Goal: Task Accomplishment & Management: Use online tool/utility

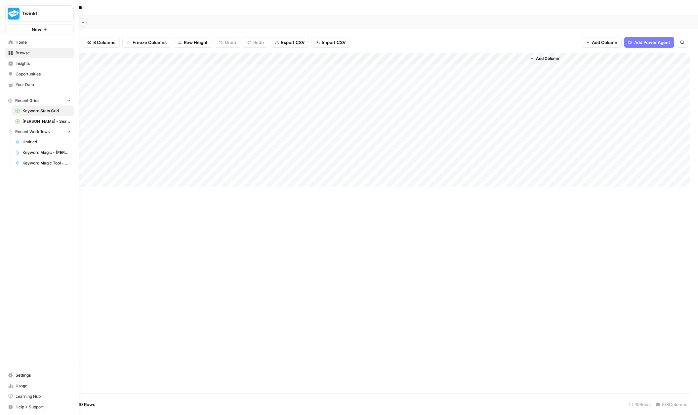
click at [21, 386] on span "Usage" at bounding box center [43, 386] width 55 height 6
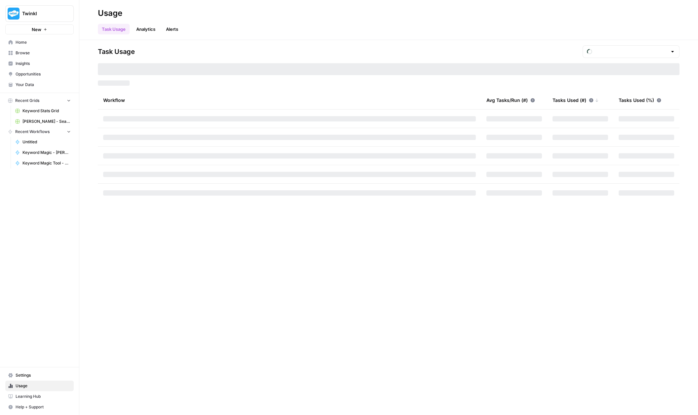
type input "October Tasks"
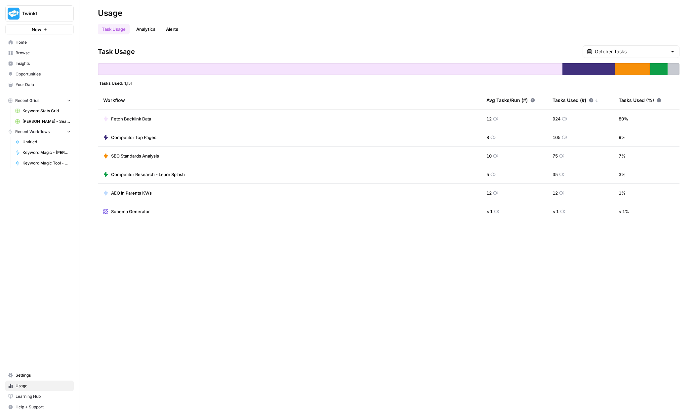
click at [24, 53] on span "Browse" at bounding box center [43, 53] width 55 height 6
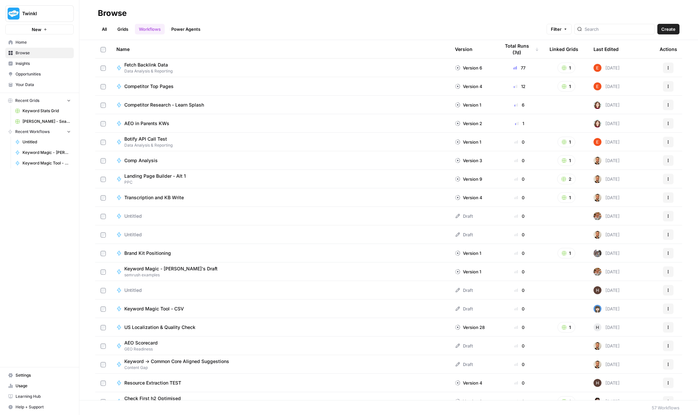
click at [49, 320] on div "Twinkl New Home Browse Insights Opportunities Your Data Recent Grids Keyword St…" at bounding box center [39, 207] width 79 height 415
click at [26, 376] on span "Settings" at bounding box center [43, 375] width 55 height 6
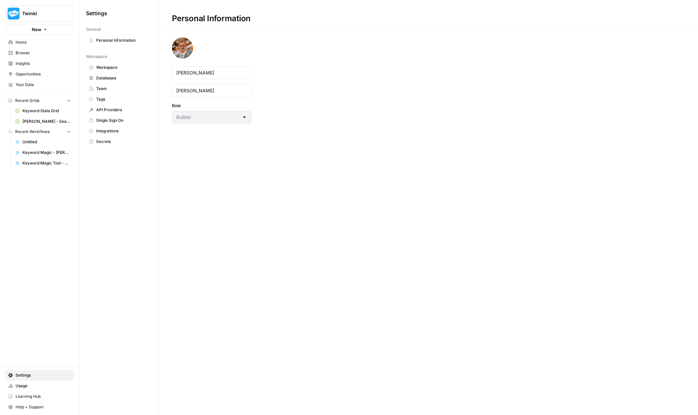
click at [120, 128] on span "Integrations" at bounding box center [122, 131] width 53 height 6
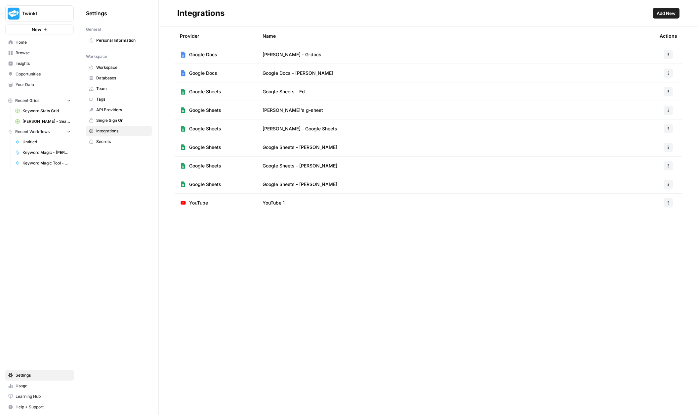
click at [665, 15] on span "Add New" at bounding box center [666, 13] width 19 height 7
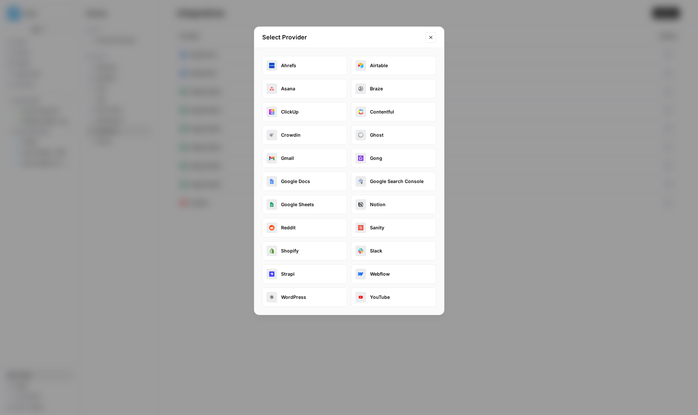
click at [433, 39] on icon "Close modal" at bounding box center [430, 37] width 5 height 5
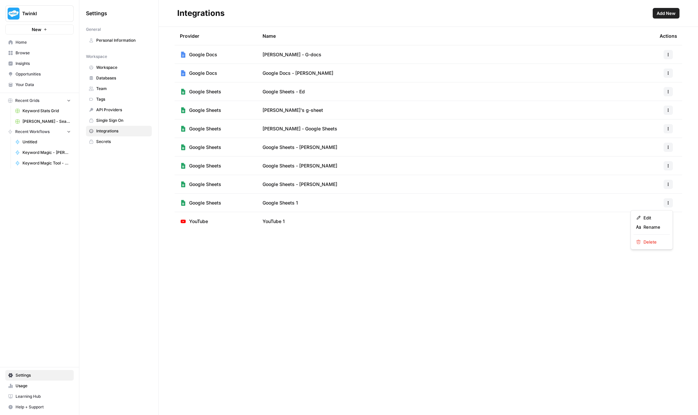
click at [669, 204] on icon "button" at bounding box center [668, 203] width 4 height 4
click at [350, 274] on div "Integrations Add New Provider Name Actions Google Docs [PERSON_NAME] - G-docs G…" at bounding box center [428, 207] width 539 height 415
click at [26, 52] on span "Browse" at bounding box center [43, 53] width 55 height 6
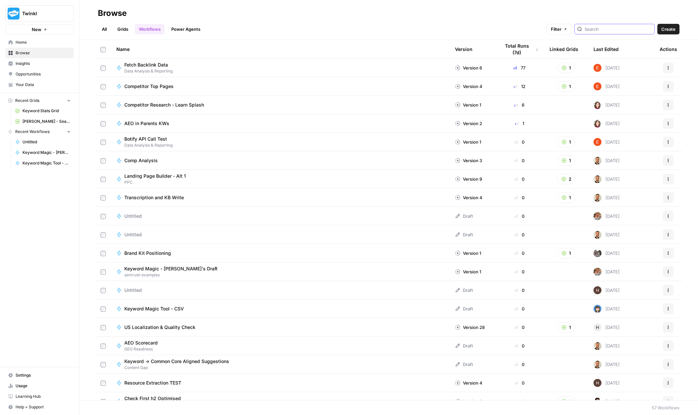
click at [603, 31] on input "search" at bounding box center [618, 29] width 67 height 7
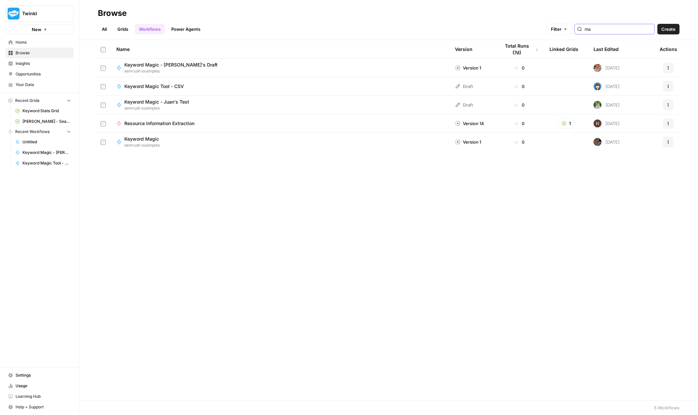
click at [669, 145] on button "Actions" at bounding box center [668, 142] width 11 height 11
type input "ma"
click at [357, 186] on div "Name Version Total Runs (7d) Linked Grids Last Edited Actions Keyword Magic - D…" at bounding box center [388, 220] width 619 height 360
click at [671, 144] on button "Actions" at bounding box center [668, 142] width 11 height 11
click at [388, 211] on div "Name Version Total Runs (7d) Linked Grids Last Edited Actions Keyword Magic - D…" at bounding box center [388, 220] width 619 height 360
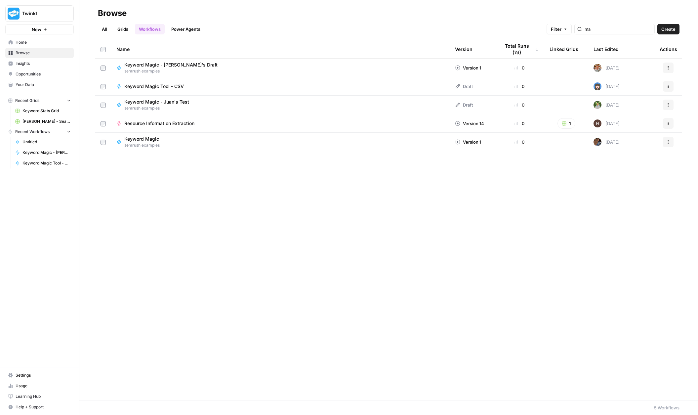
click at [166, 66] on span "Keyword Magic - [PERSON_NAME]'s Draft" at bounding box center [170, 65] width 93 height 7
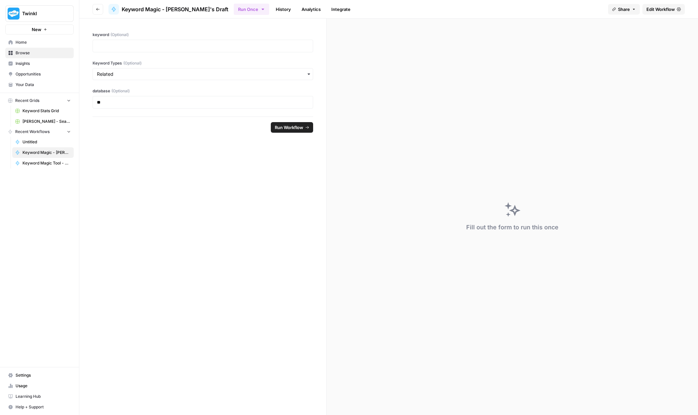
click at [664, 11] on span "Edit Workflow" at bounding box center [661, 9] width 28 height 7
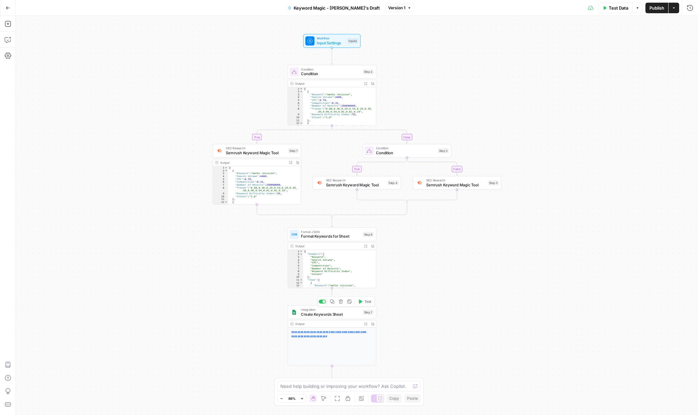
click at [330, 315] on span "Create Keywords Sheet" at bounding box center [331, 314] width 60 height 6
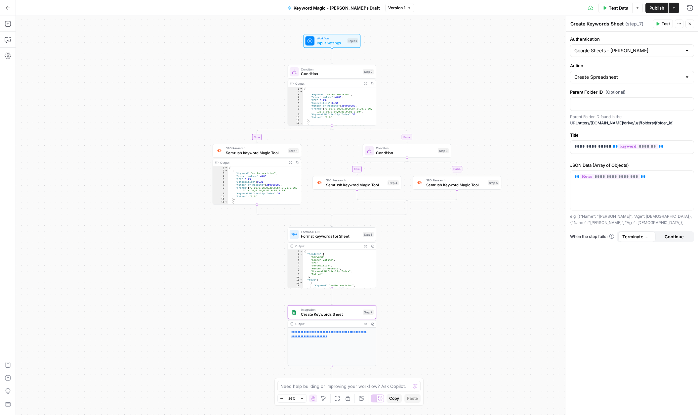
click at [687, 49] on div at bounding box center [687, 50] width 5 height 7
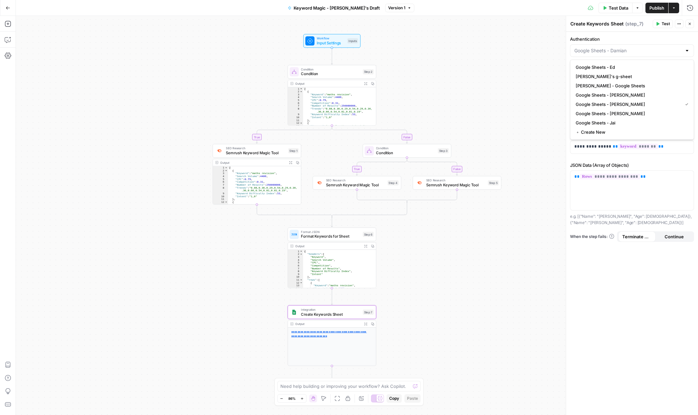
type input "Google Sheets - [PERSON_NAME]"
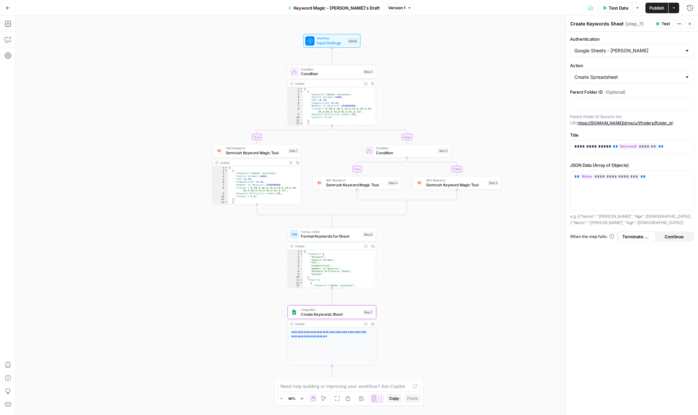
click at [526, 76] on div "true false true false Workflow Input Settings Inputs Condition Condition Step 2…" at bounding box center [357, 215] width 682 height 399
